Goal: Navigation & Orientation: Find specific page/section

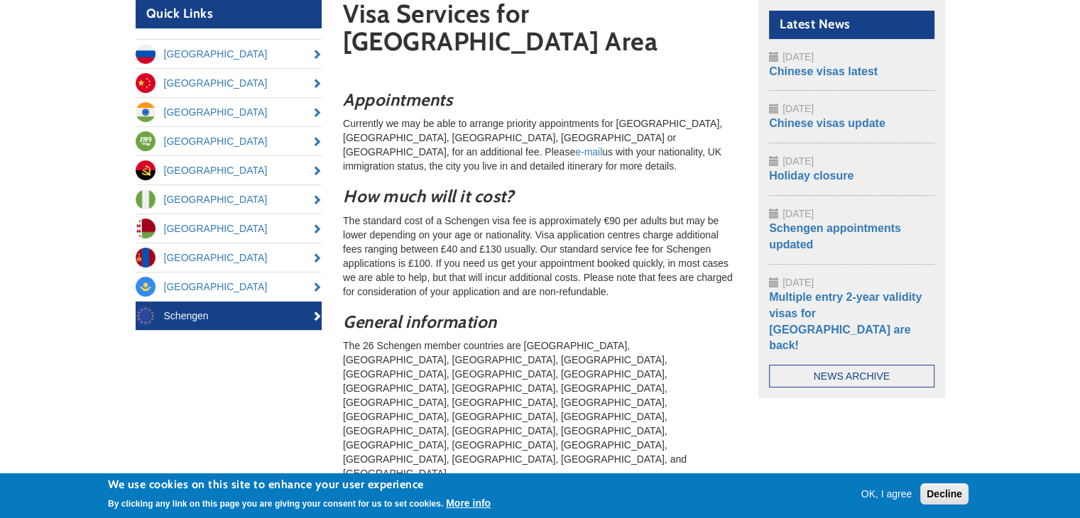
scroll to position [213, 0]
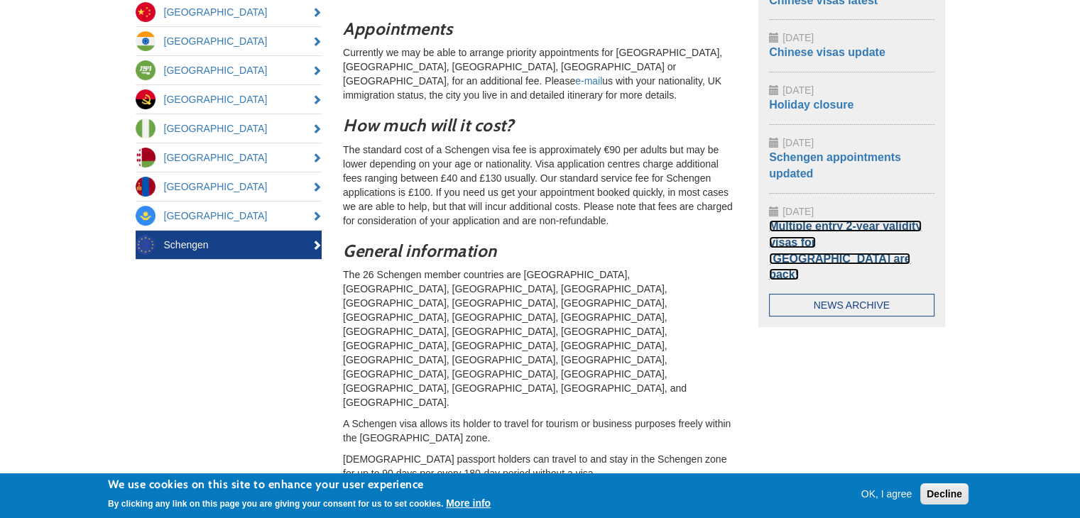
click at [815, 232] on link "Multiple entry 2-year validity visas for [GEOGRAPHIC_DATA] are back!" at bounding box center [845, 250] width 153 height 61
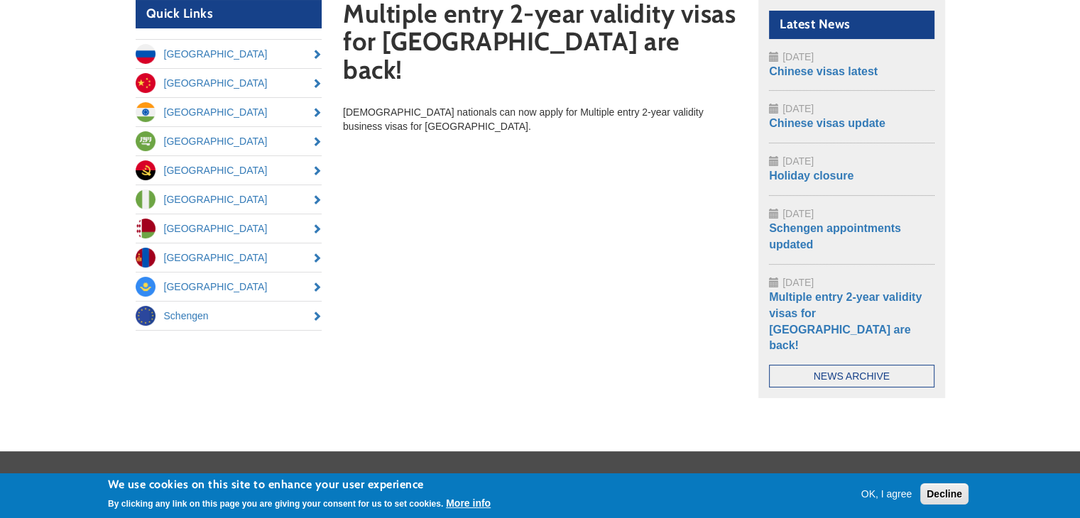
scroll to position [71, 0]
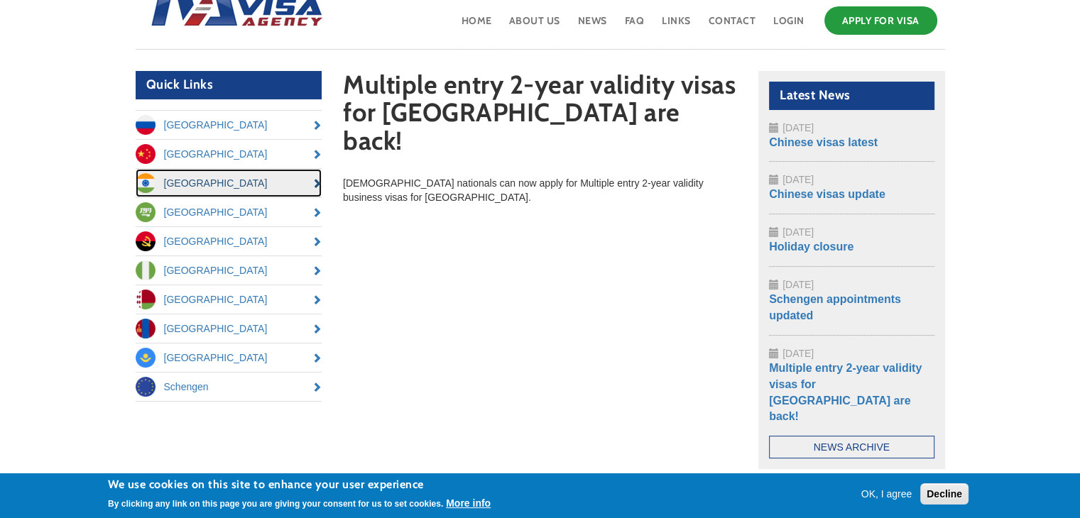
click at [258, 173] on link "[GEOGRAPHIC_DATA]" at bounding box center [229, 183] width 187 height 28
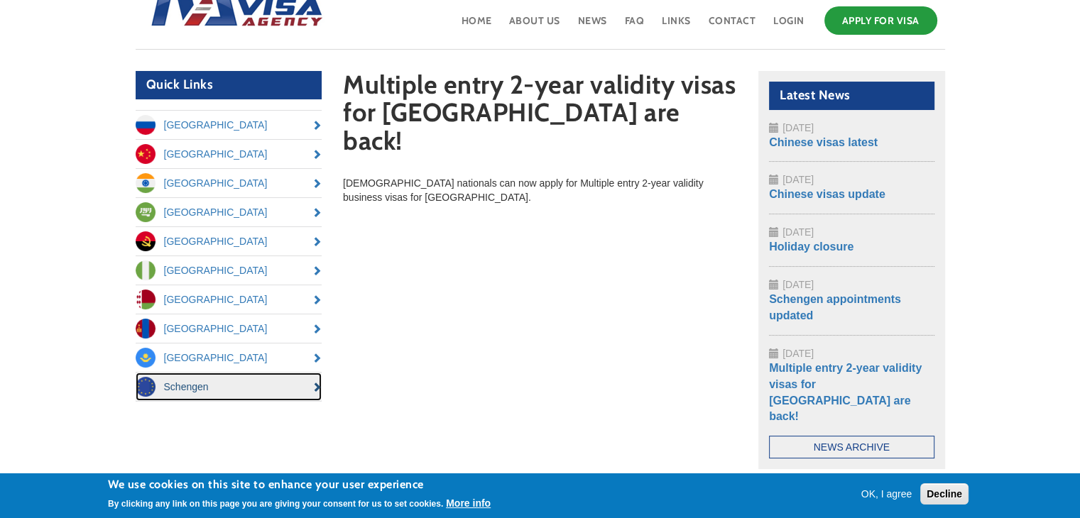
click at [258, 384] on link "Schengen" at bounding box center [229, 387] width 187 height 28
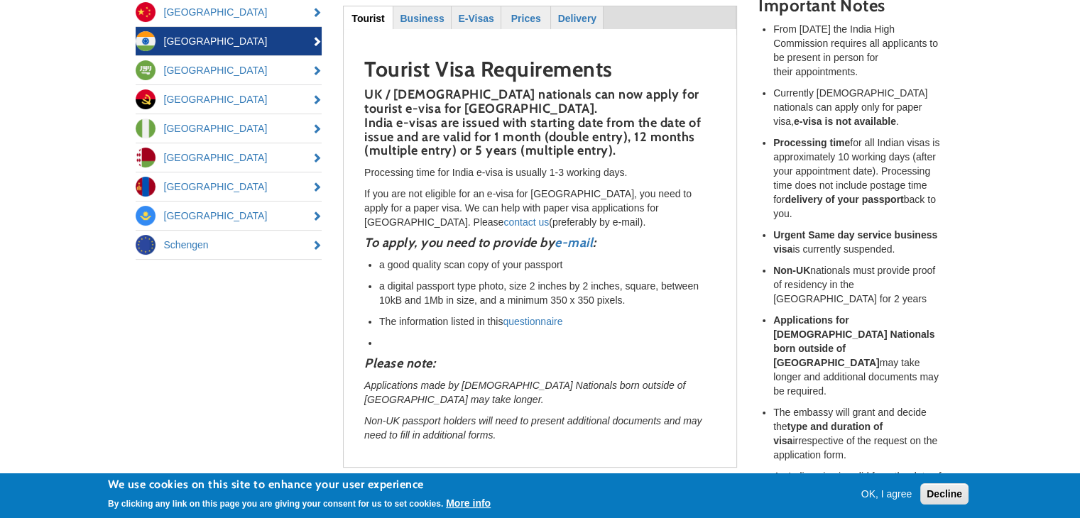
scroll to position [497, 0]
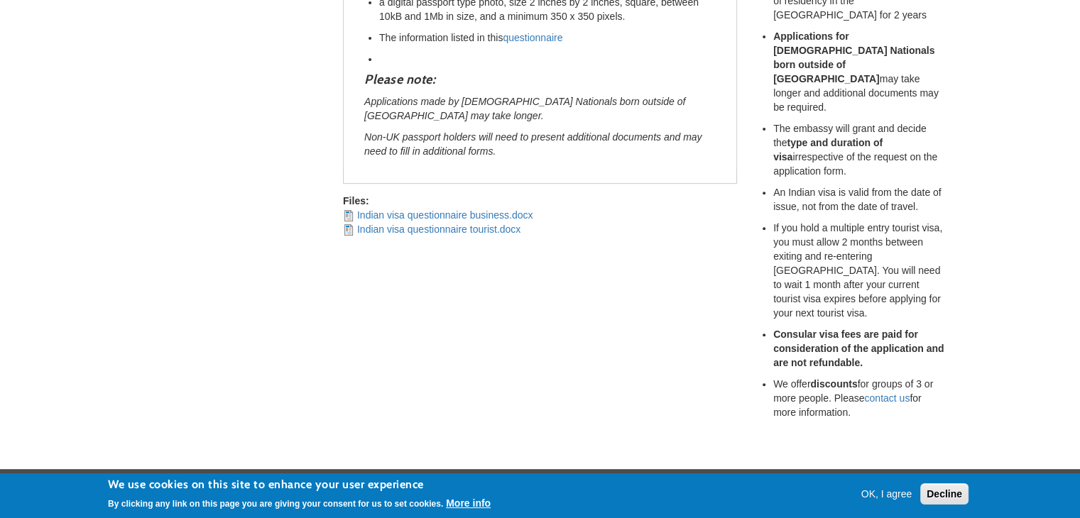
click at [878, 492] on button "OK, I agree" at bounding box center [887, 494] width 62 height 14
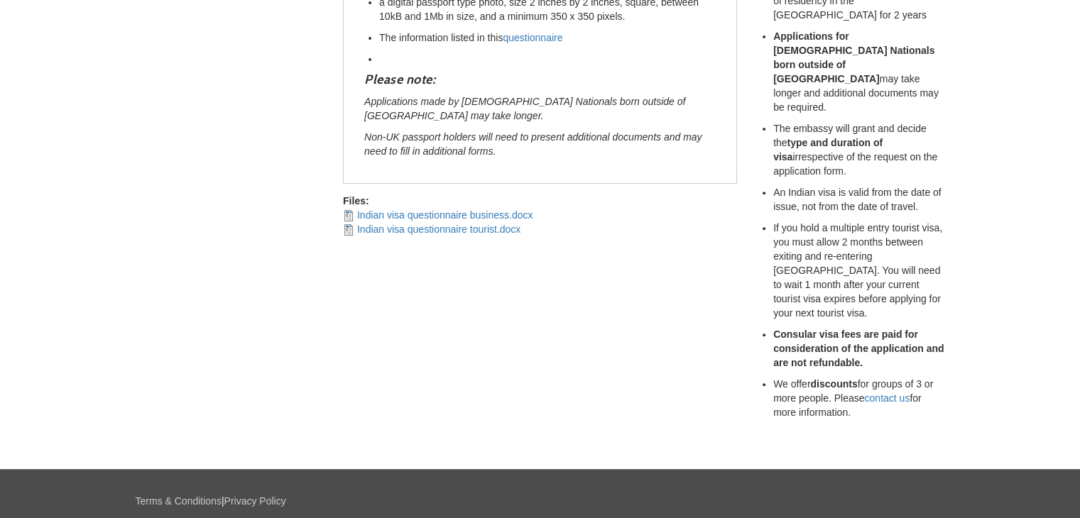
scroll to position [0, 0]
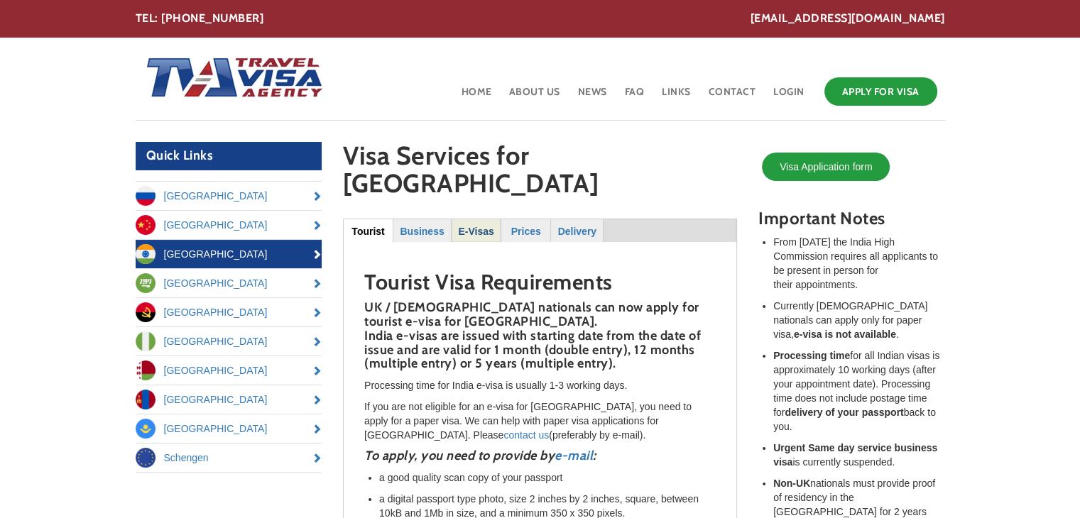
click at [481, 226] on strong "E-Visas" at bounding box center [476, 231] width 36 height 11
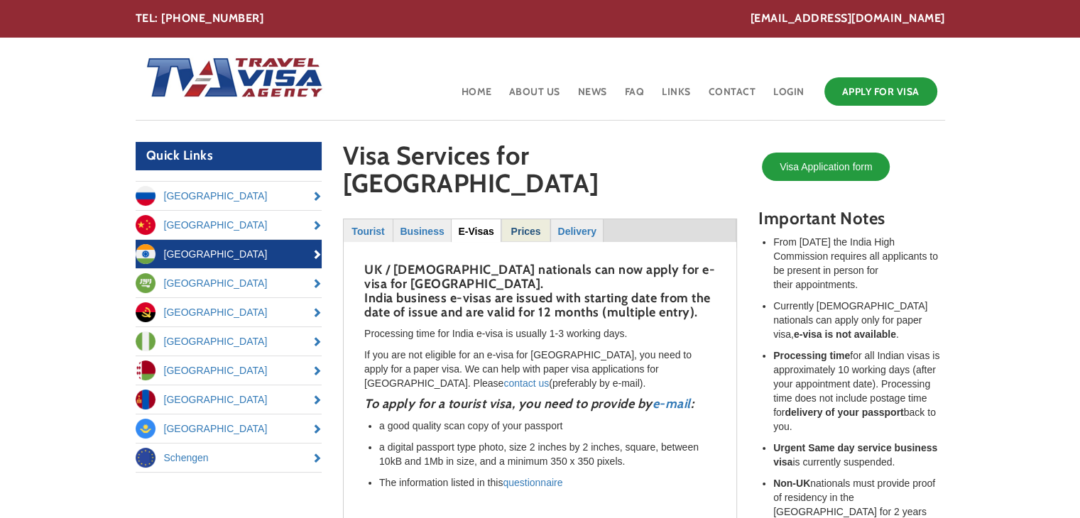
click at [522, 226] on strong "Prices" at bounding box center [526, 231] width 30 height 11
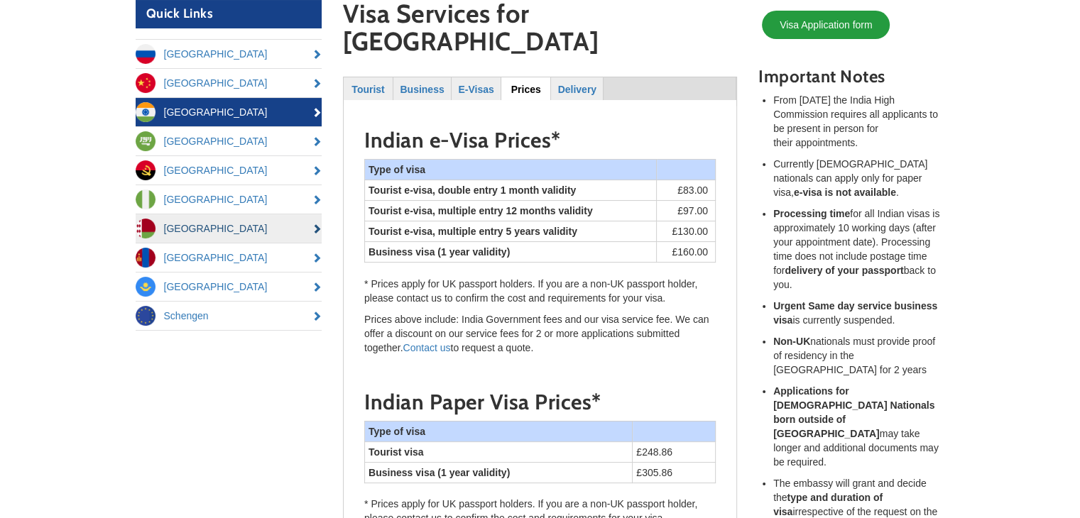
scroll to position [71, 0]
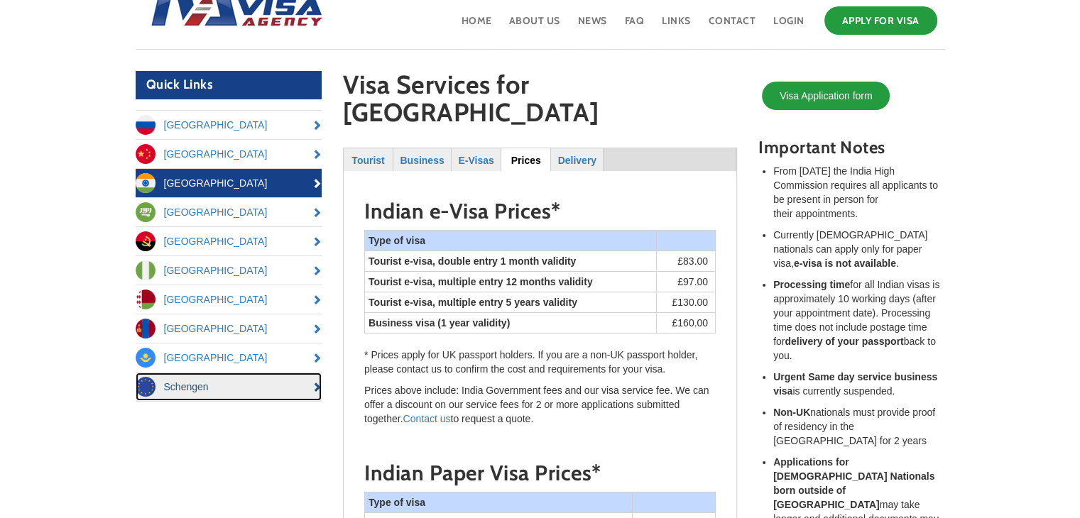
click at [237, 387] on link "Schengen" at bounding box center [229, 387] width 187 height 28
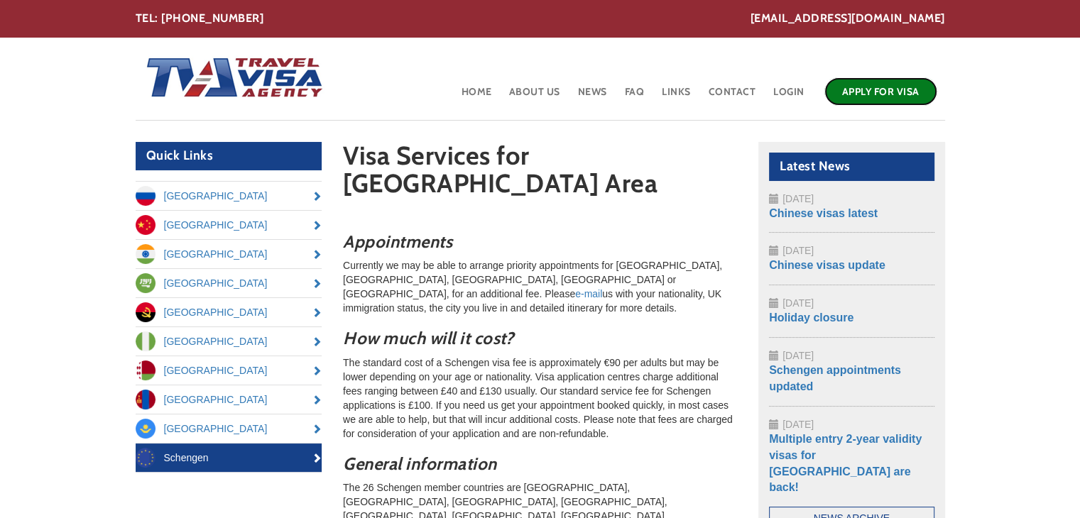
click at [883, 91] on link "Apply for Visa" at bounding box center [880, 91] width 113 height 28
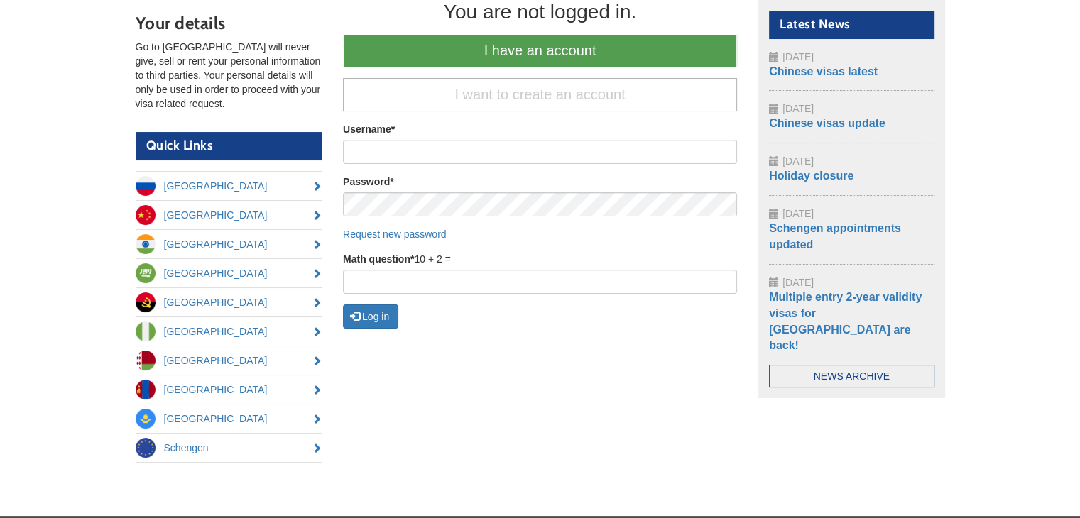
scroll to position [71, 0]
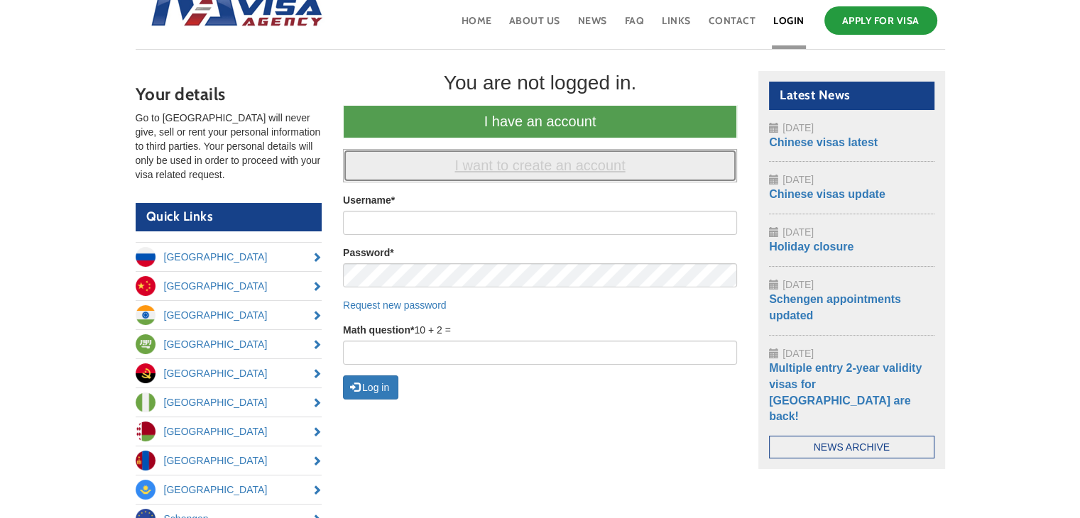
click at [484, 163] on link "I want to create an account" at bounding box center [540, 165] width 394 height 33
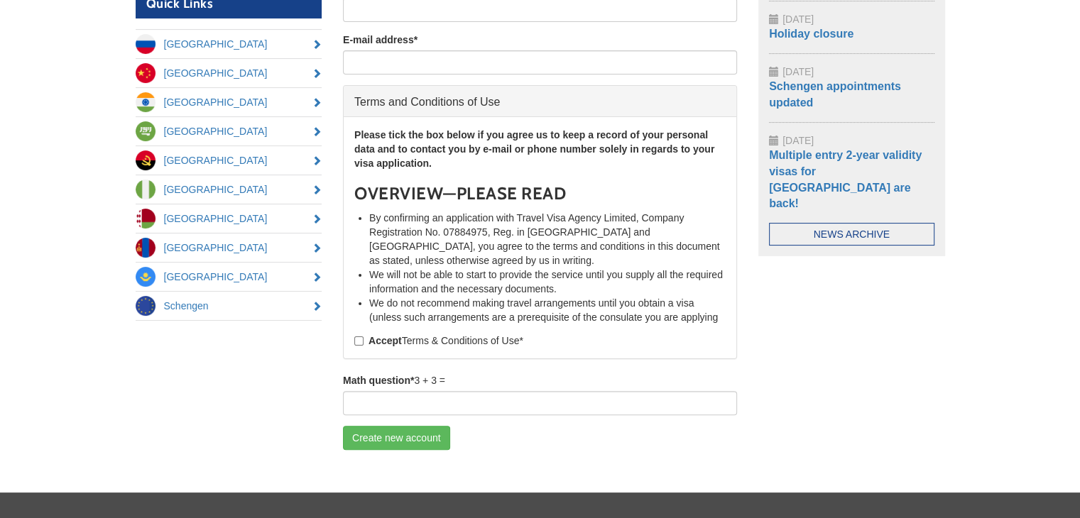
scroll to position [0, 0]
